Goal: Task Accomplishment & Management: Manage account settings

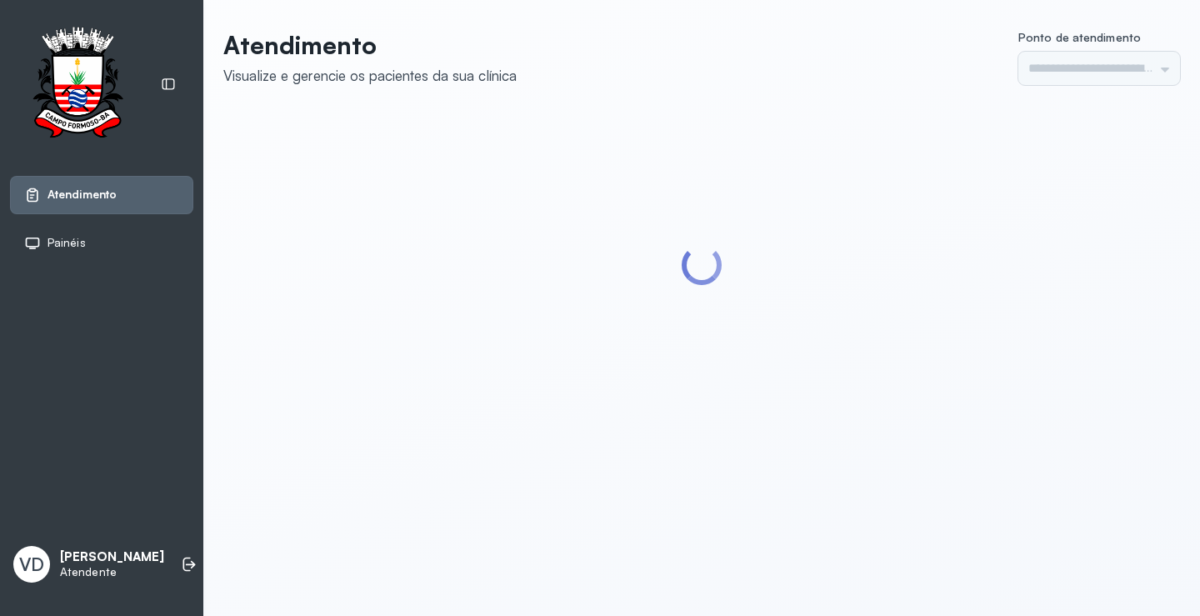
type input "*********"
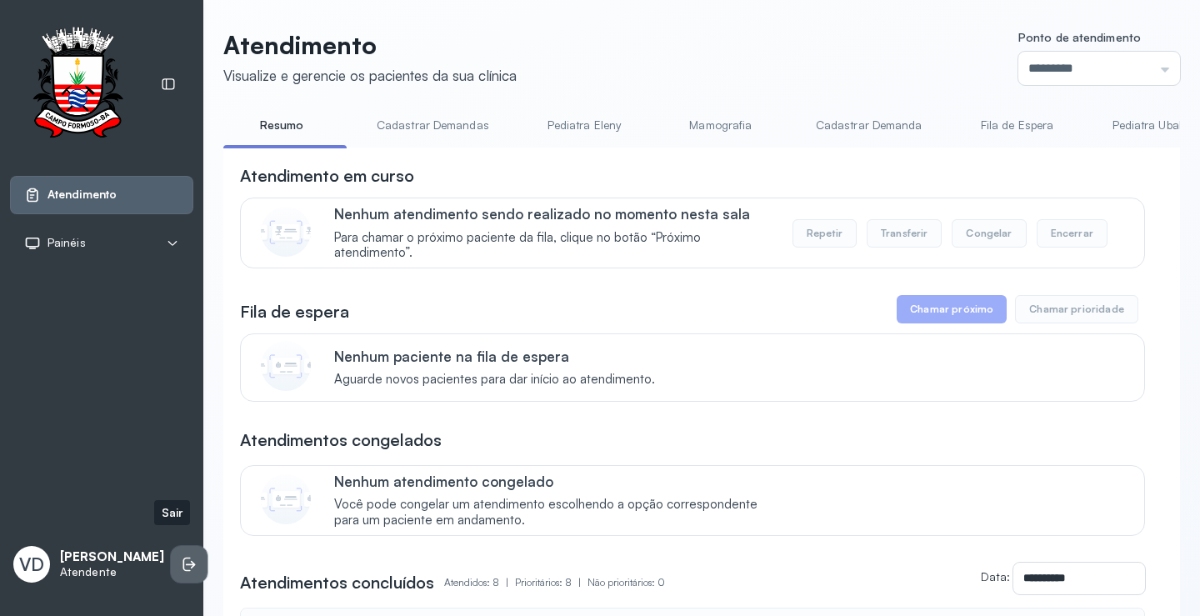
click at [171, 546] on li at bounding box center [189, 564] width 37 height 37
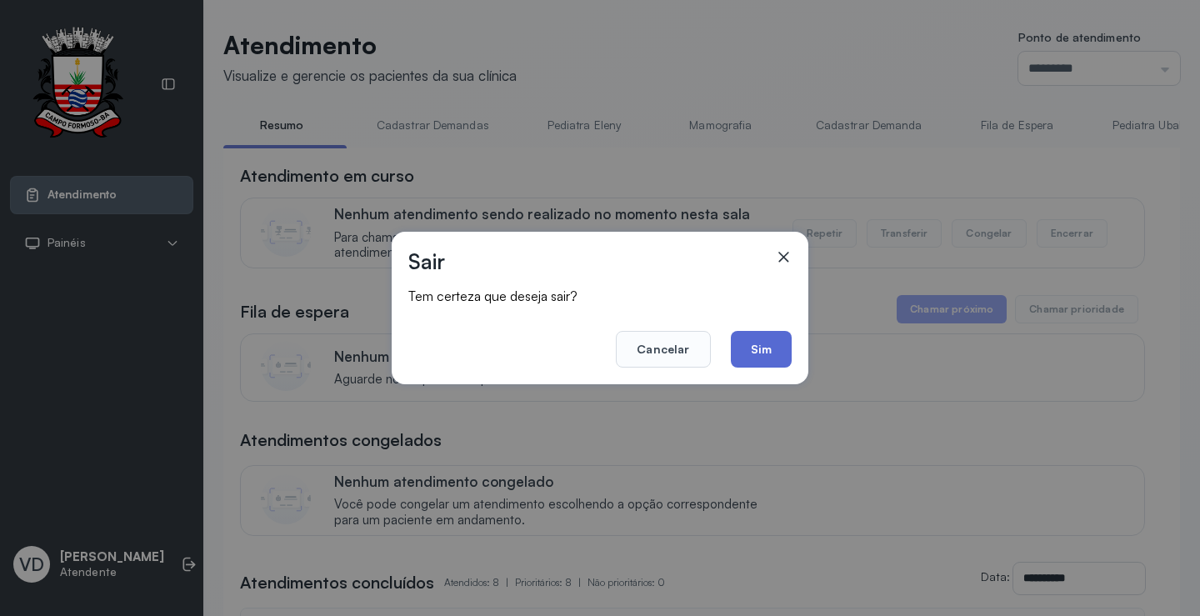
click at [785, 334] on button "Sim" at bounding box center [761, 349] width 61 height 37
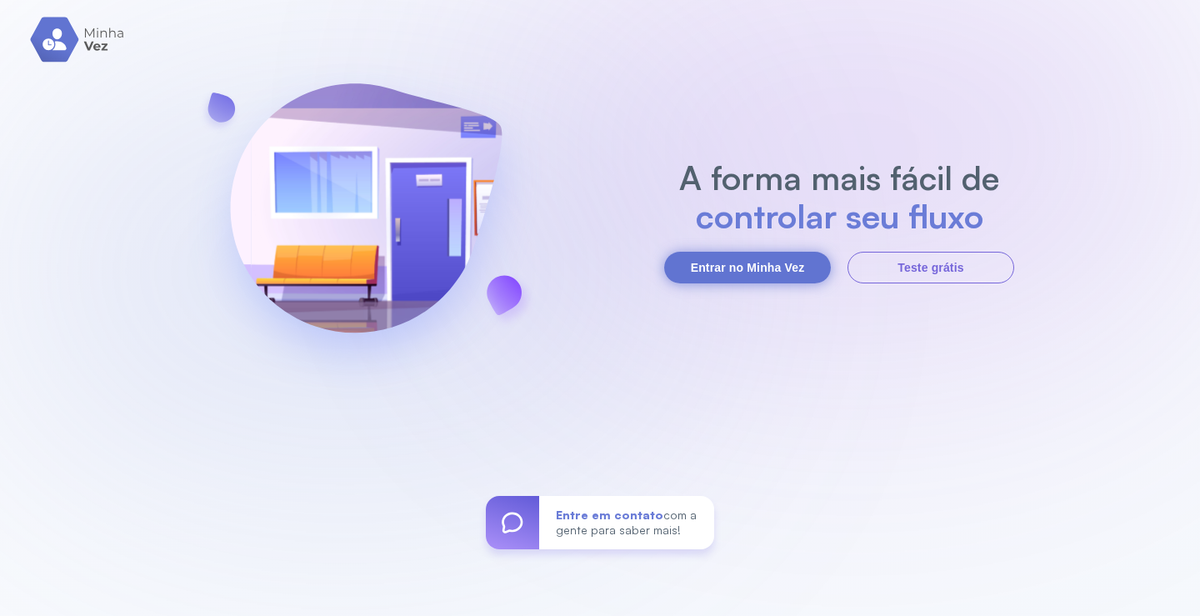
click at [799, 267] on button "Entrar no Minha Vez" at bounding box center [747, 268] width 167 height 32
